Goal: Task Accomplishment & Management: Manage account settings

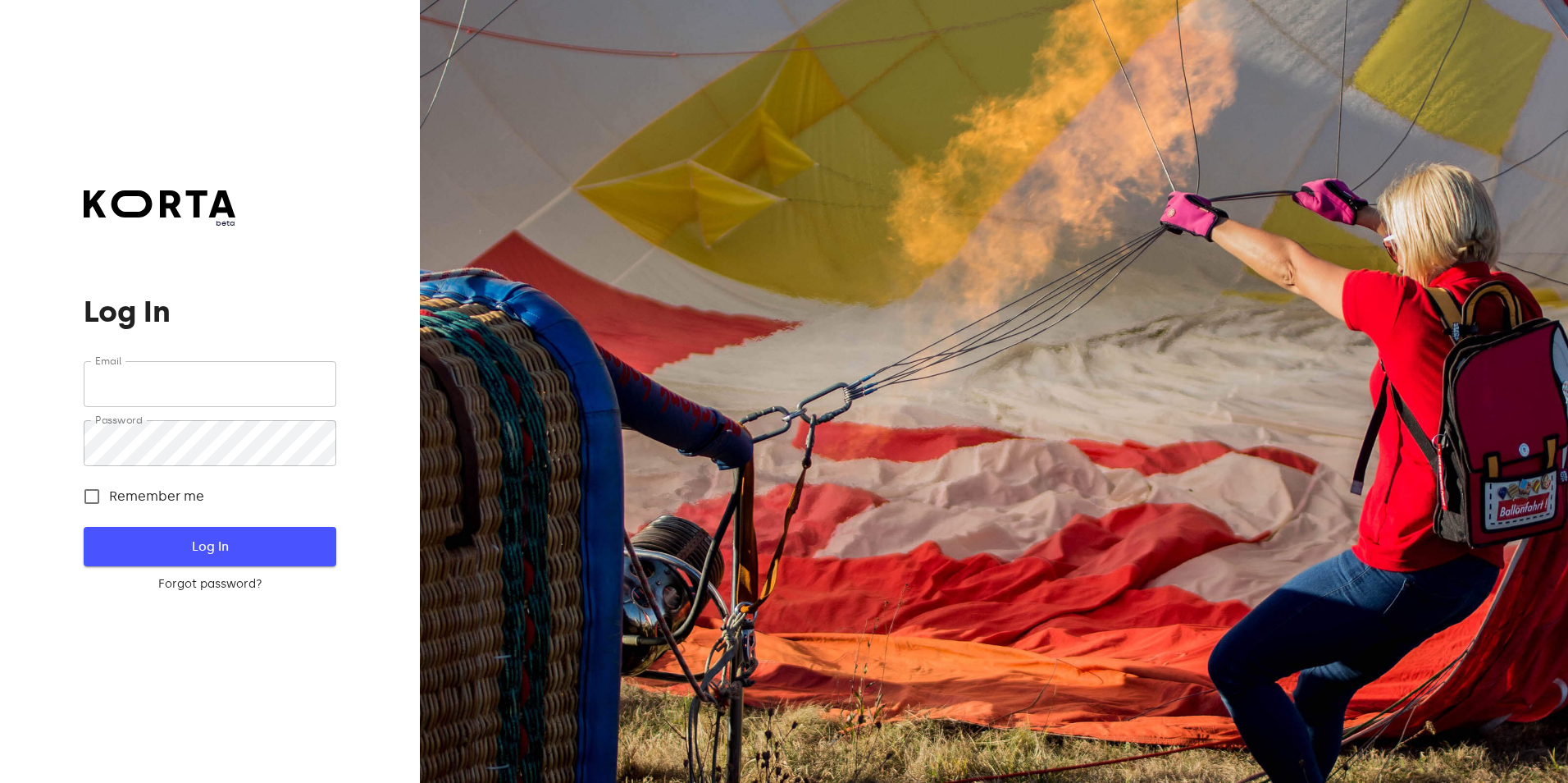
type input "[EMAIL_ADDRESS][DOMAIN_NAME]"
click at [158, 548] on span "Log In" at bounding box center [209, 547] width 199 height 22
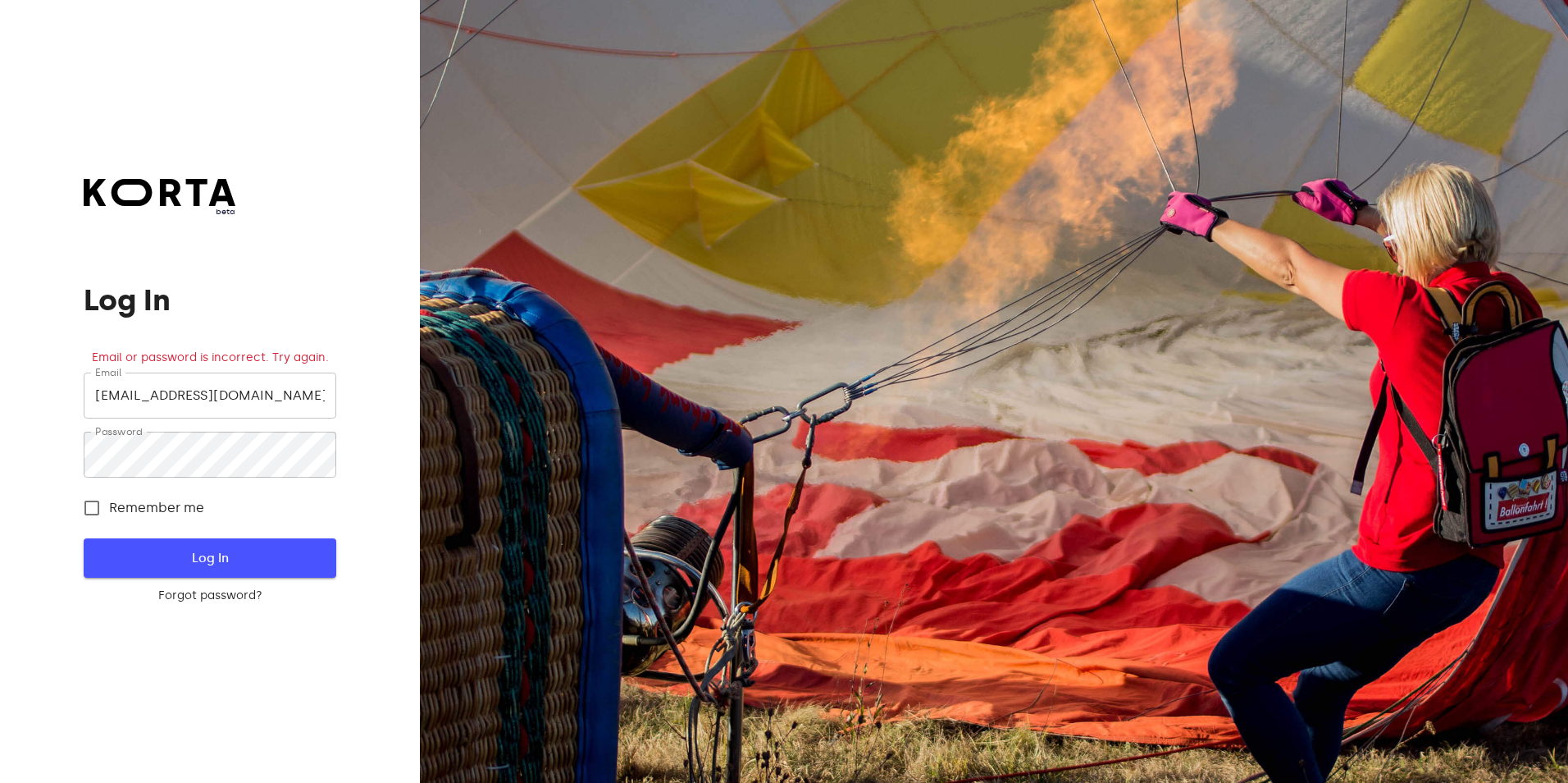
click at [214, 554] on span "Log In" at bounding box center [209, 558] width 199 height 22
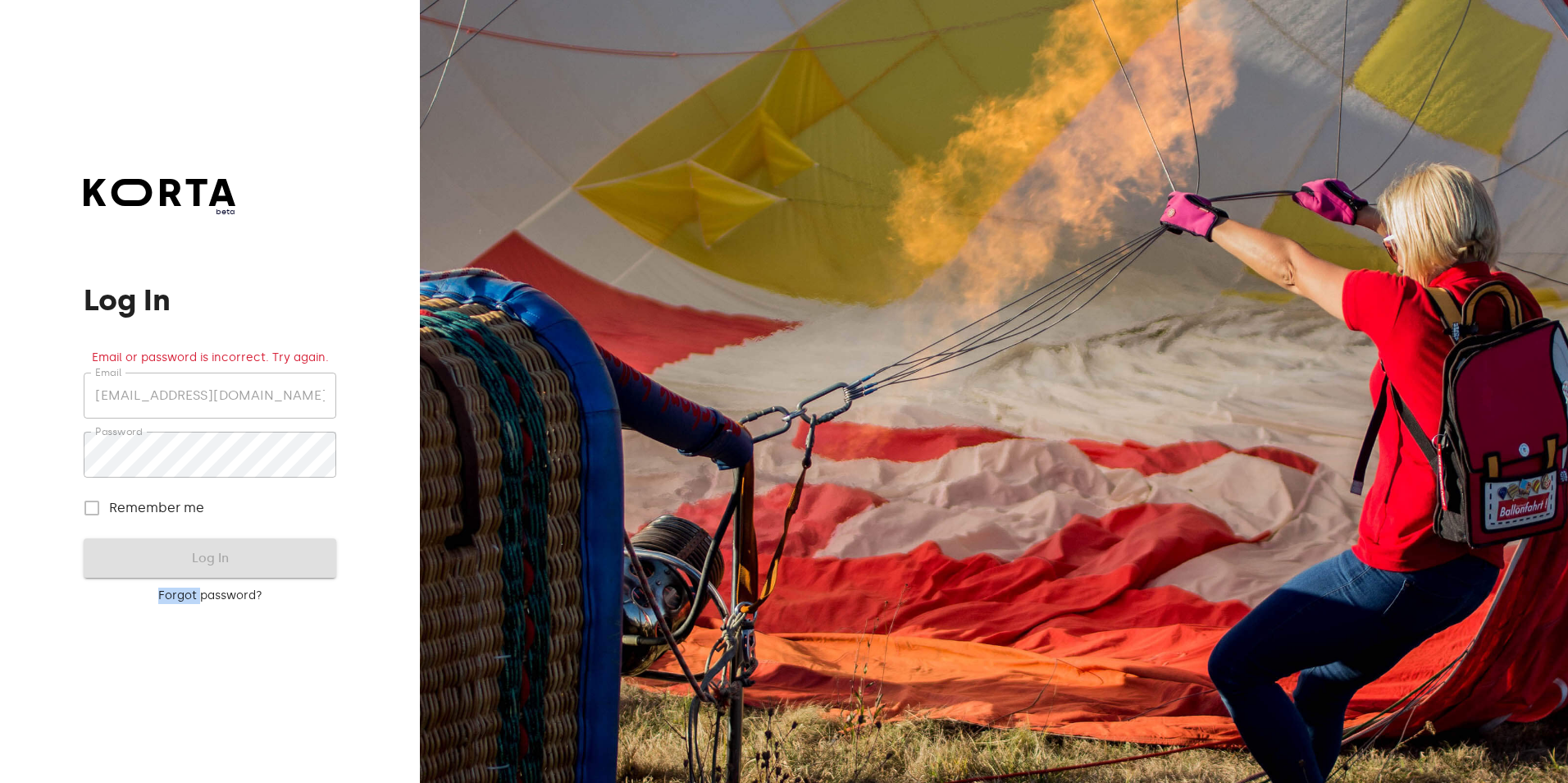
click at [214, 554] on form "Email [EMAIL_ADDRESS][DOMAIN_NAME] Email Password Password Remember me Log In F…" at bounding box center [209, 489] width 252 height 232
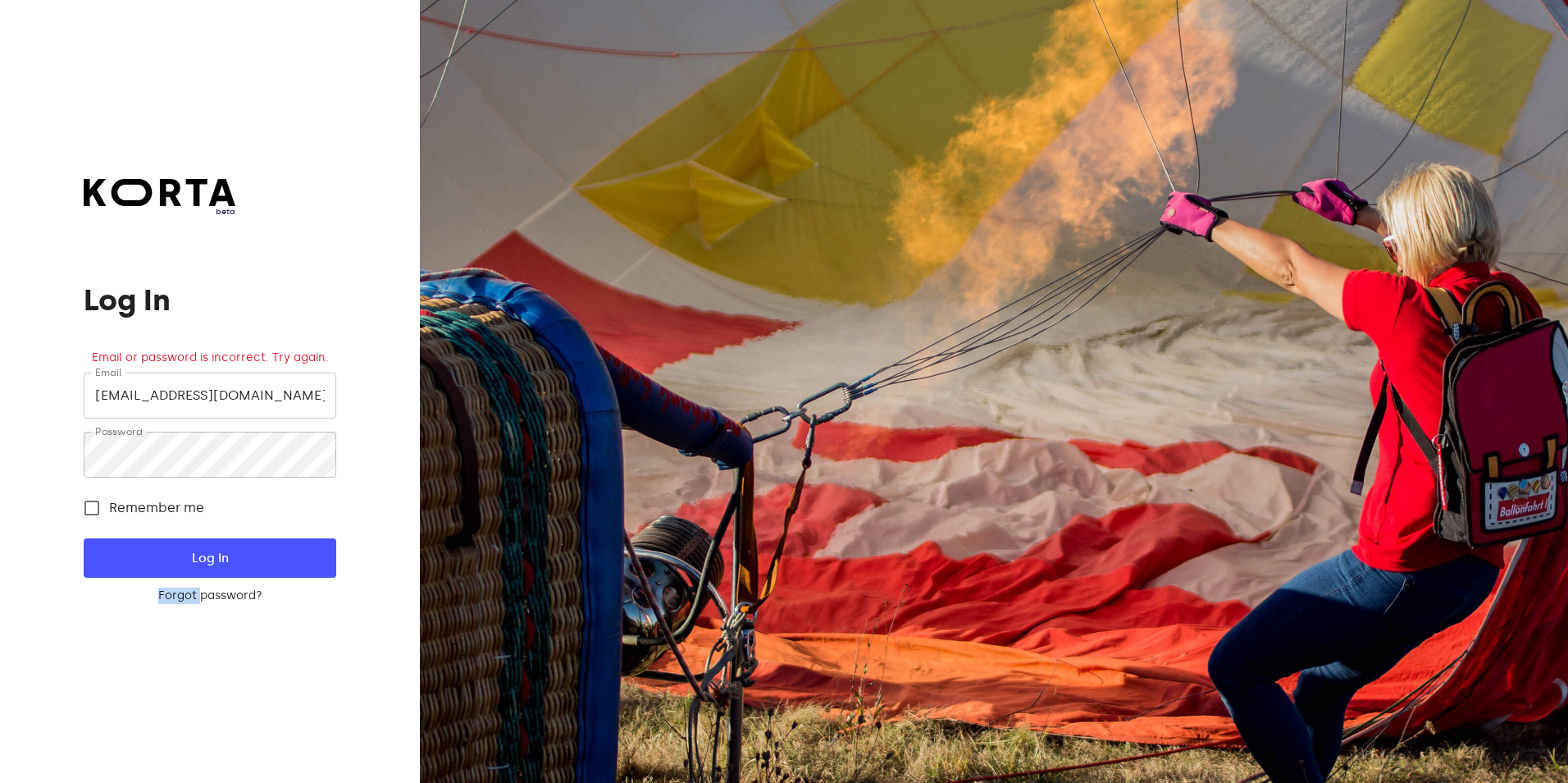
click at [96, 513] on input "Remember me" at bounding box center [91, 507] width 34 height 34
checkbox input "true"
click at [218, 551] on span "Log In" at bounding box center [209, 558] width 199 height 22
click at [296, 634] on div "beta Log In Email or password is incorrect. Try again. Email [EMAIL_ADDRESS][DO…" at bounding box center [210, 392] width 420 height 783
click at [232, 569] on button "Log In" at bounding box center [209, 558] width 252 height 39
